Goal: Task Accomplishment & Management: Manage account settings

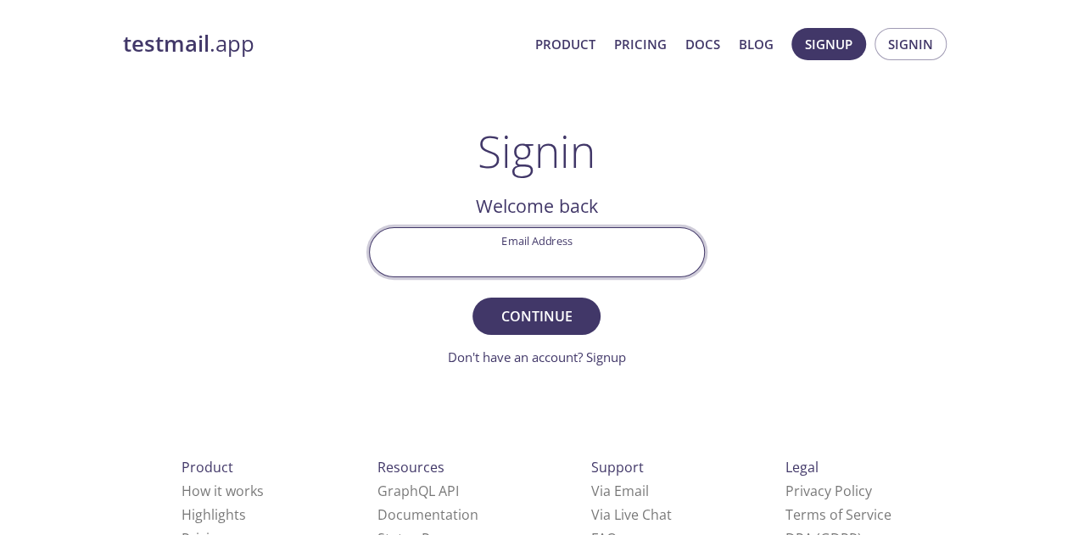
click at [556, 255] on input "Email Address" at bounding box center [537, 252] width 334 height 48
type input "[PERSON_NAME][EMAIL_ADDRESS][PERSON_NAME][DOMAIN_NAME]"
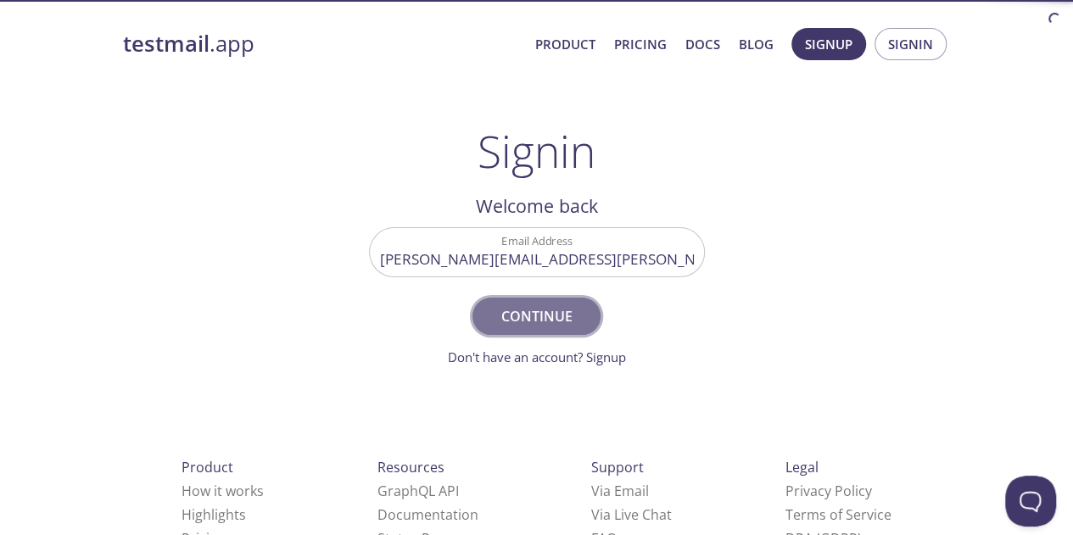
click at [548, 310] on span "Continue" at bounding box center [536, 316] width 90 height 24
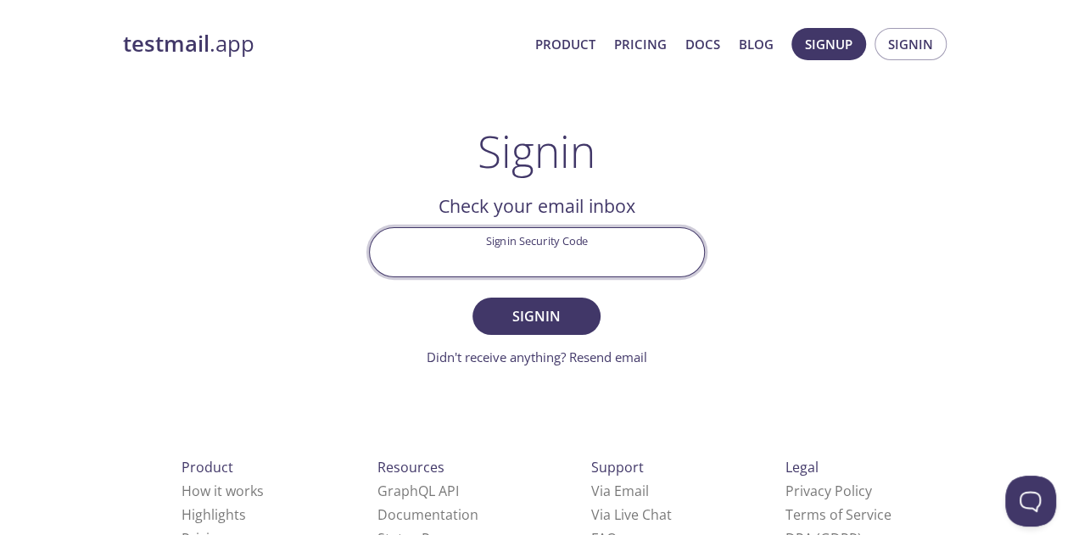
click at [551, 265] on input "Signin Security Code" at bounding box center [537, 252] width 334 height 48
paste input "ERU1C21"
type input "ERU1C21"
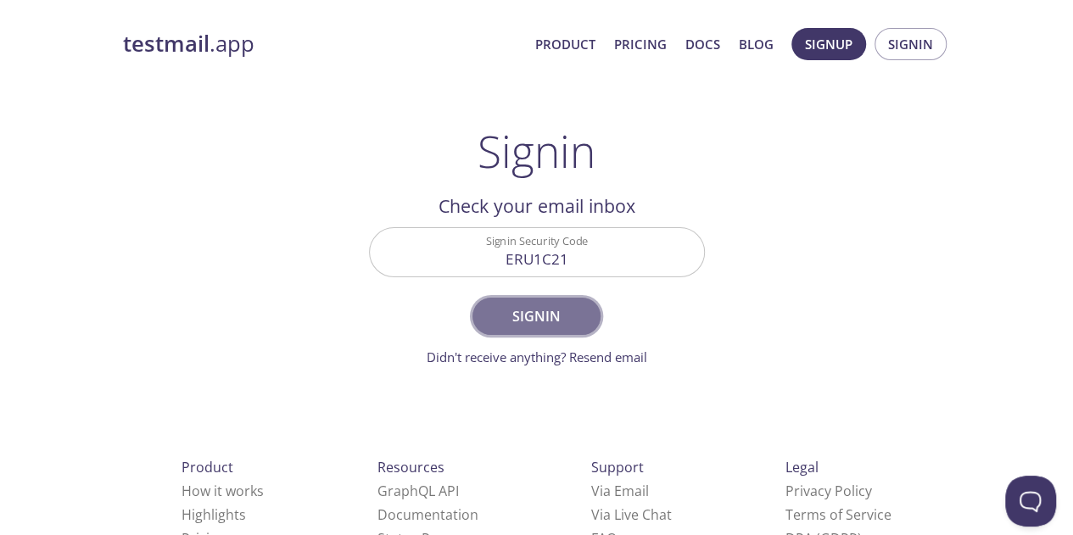
click at [545, 316] on span "Signin" at bounding box center [536, 316] width 90 height 24
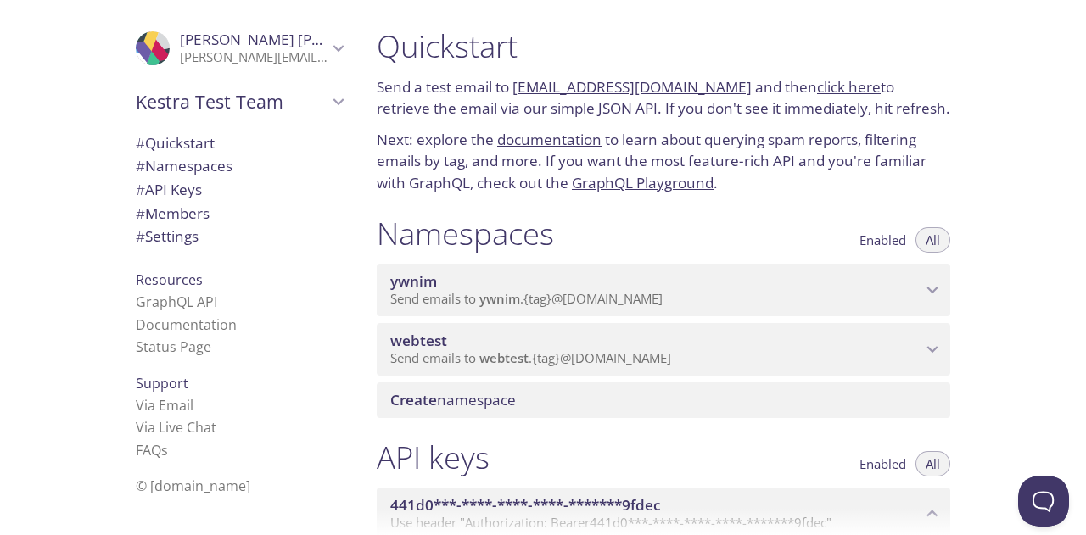
click at [214, 105] on span "Kestra Test Team" at bounding box center [232, 102] width 192 height 24
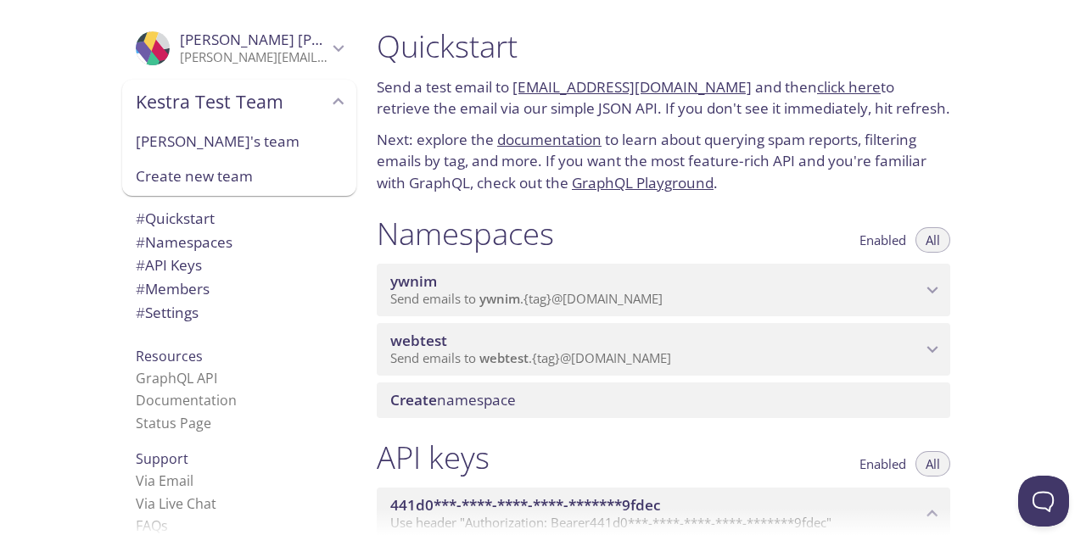
click at [236, 55] on p "[PERSON_NAME][EMAIL_ADDRESS][PERSON_NAME][DOMAIN_NAME]" at bounding box center [254, 57] width 148 height 17
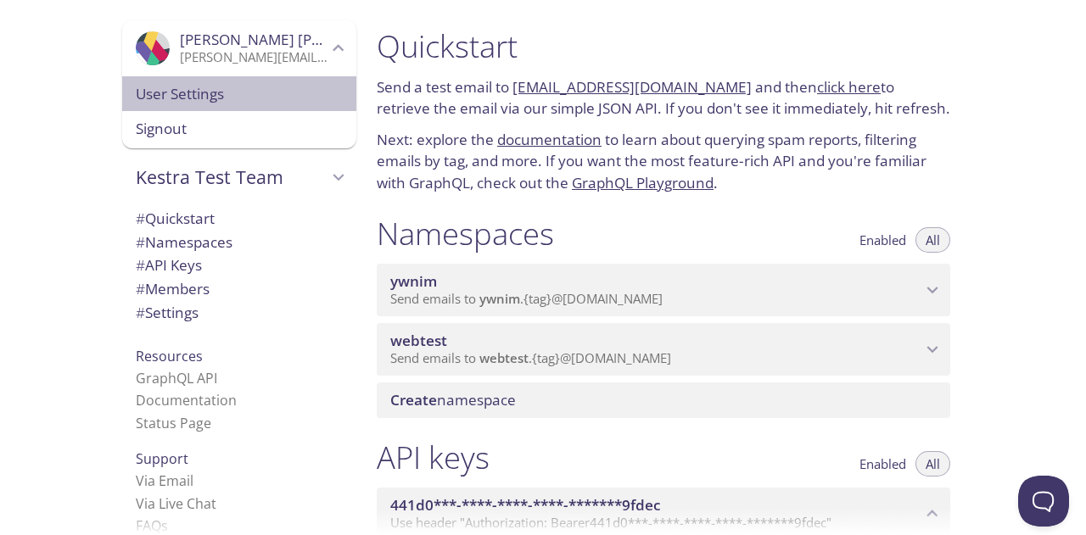
click at [195, 94] on span "User Settings" at bounding box center [239, 94] width 207 height 22
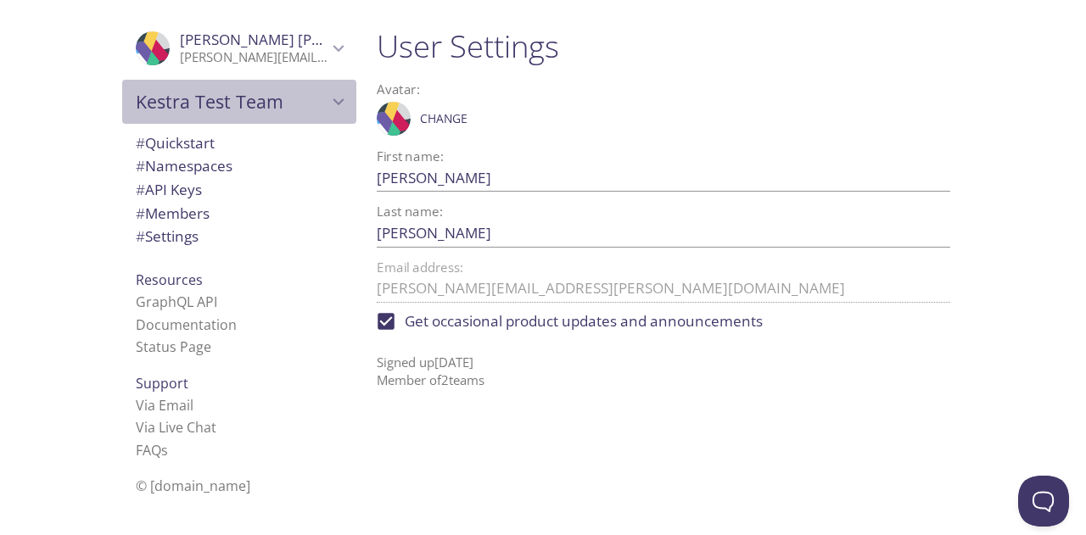
click at [168, 92] on span "Kestra Test Team" at bounding box center [232, 102] width 192 height 24
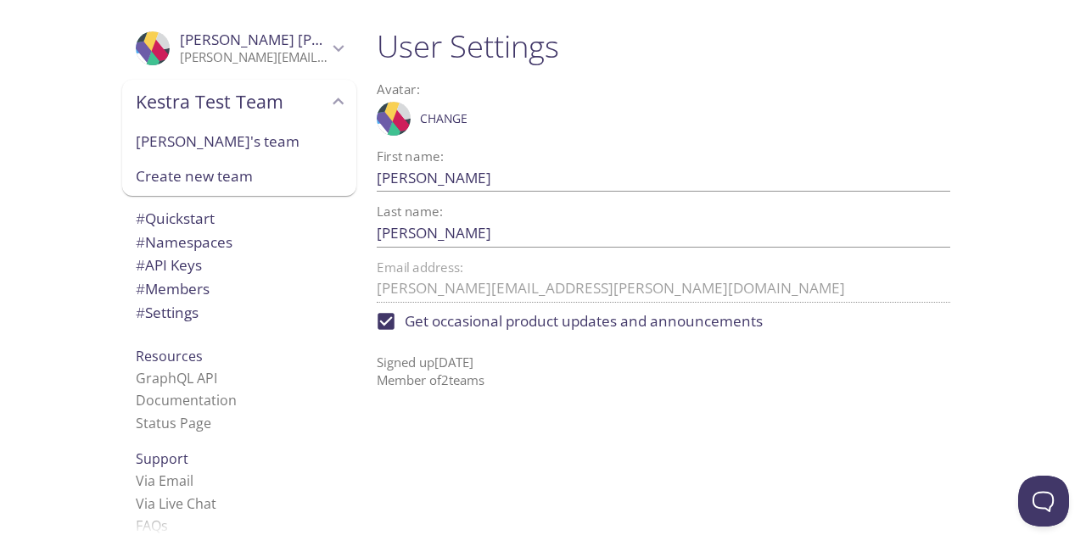
click at [61, 231] on div ".cls-1 { fill: #6d5ca8; } .cls-2 { fill: #3fc191; } .cls-3 { fill: #3b4752; } .…" at bounding box center [181, 267] width 363 height 535
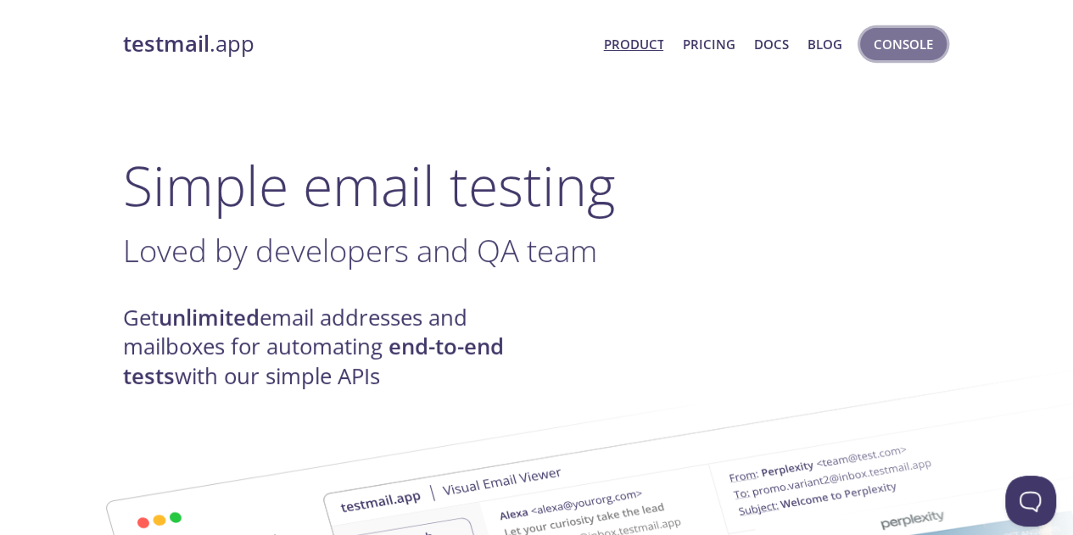
click at [896, 53] on span "Console" at bounding box center [903, 44] width 59 height 22
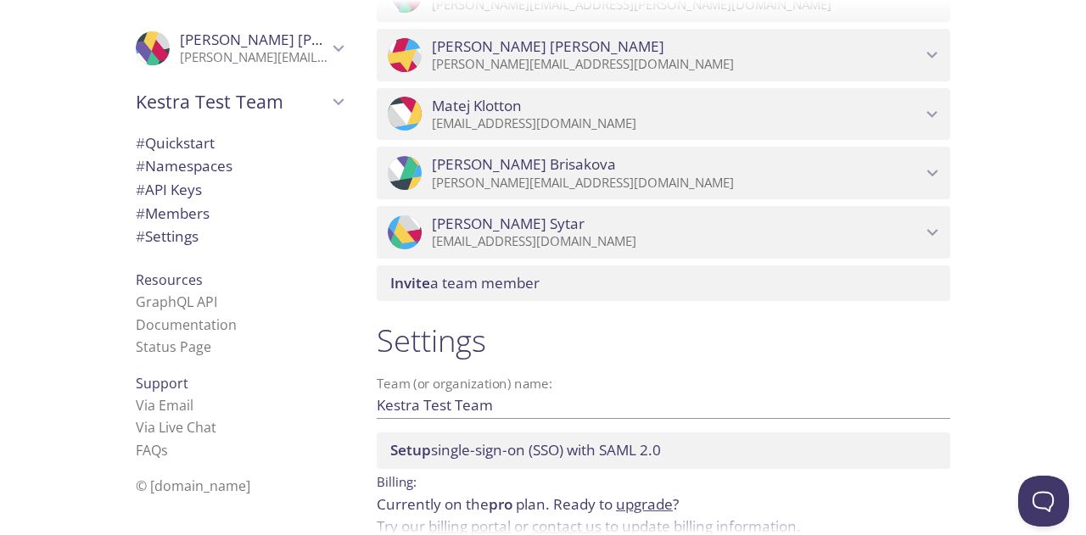
scroll to position [1205, 0]
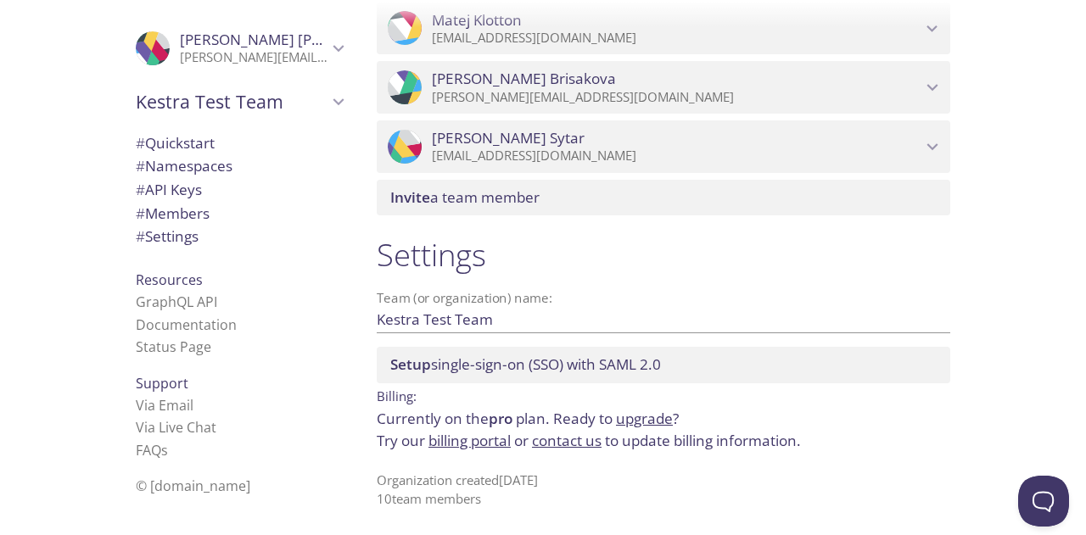
click at [488, 444] on link "billing portal" at bounding box center [469, 441] width 82 height 20
